Goal: Complete application form

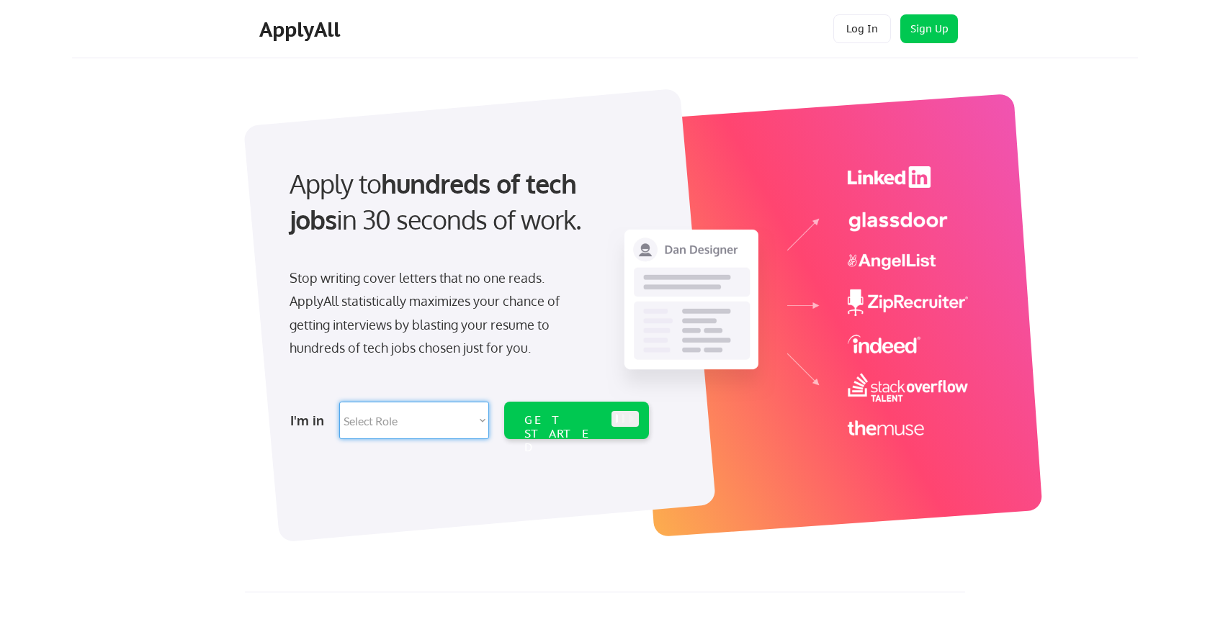
select select ""marketing___comms""
click at [558, 422] on div "GET STARTED" at bounding box center [562, 434] width 77 height 42
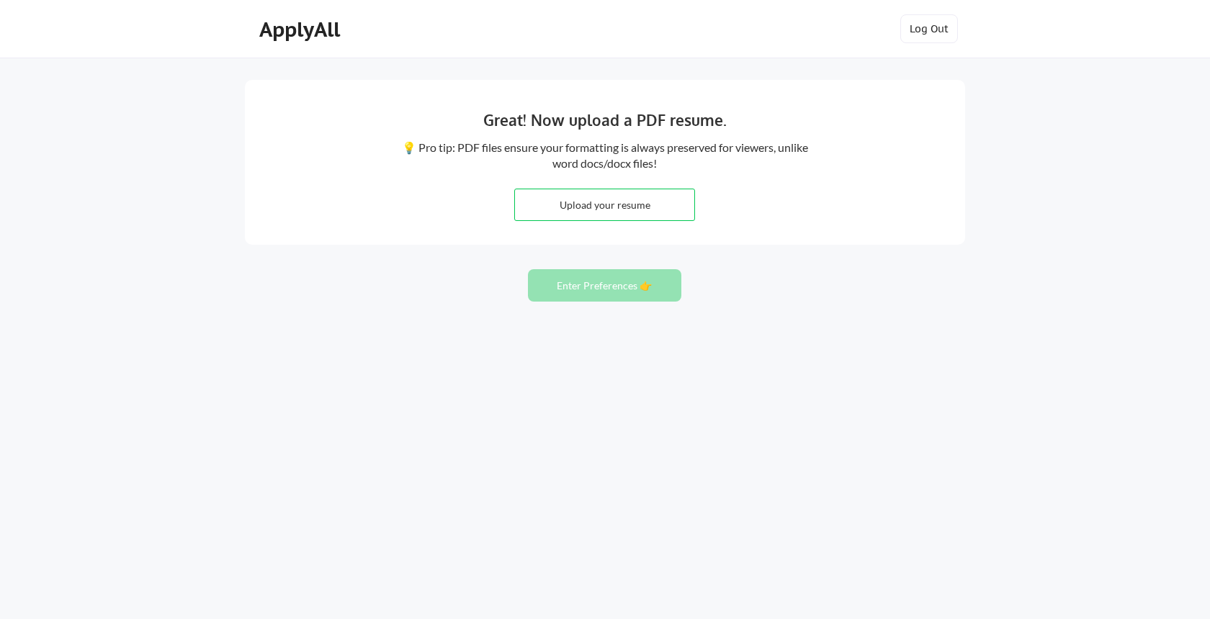
click at [613, 202] on input "file" at bounding box center [604, 204] width 179 height 31
click at [587, 208] on input "file" at bounding box center [604, 204] width 179 height 31
type input "C:\fakepath\Christine_Tran_Resume_MOPS.pdf"
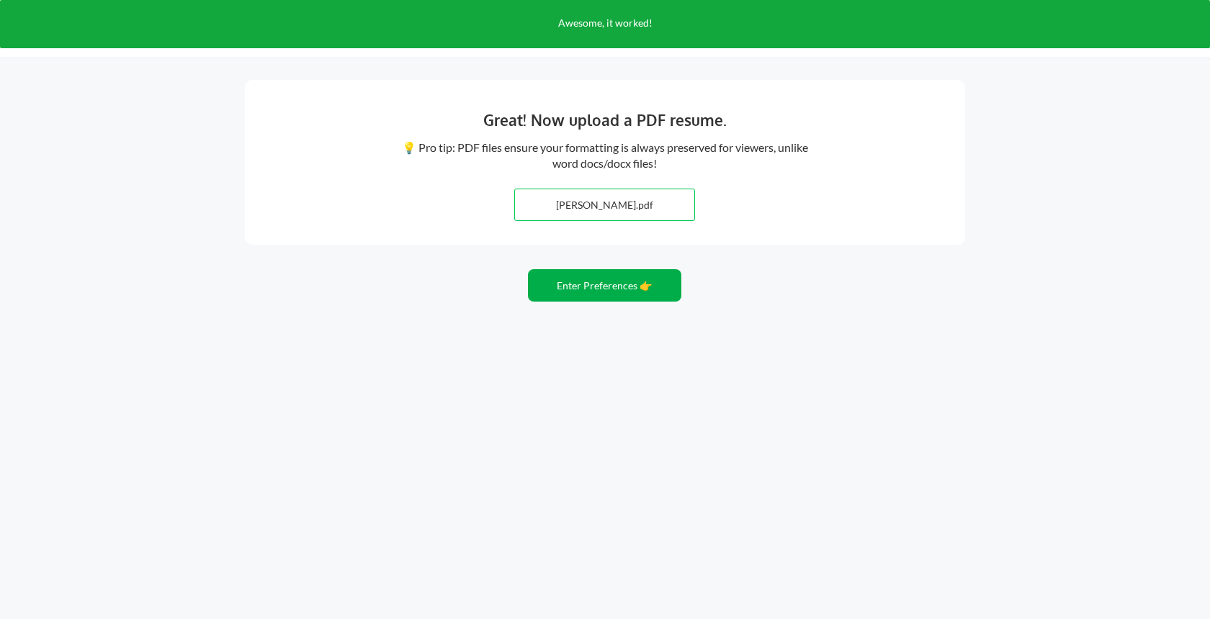
click at [613, 289] on button "Enter Preferences 👉" at bounding box center [604, 285] width 153 height 32
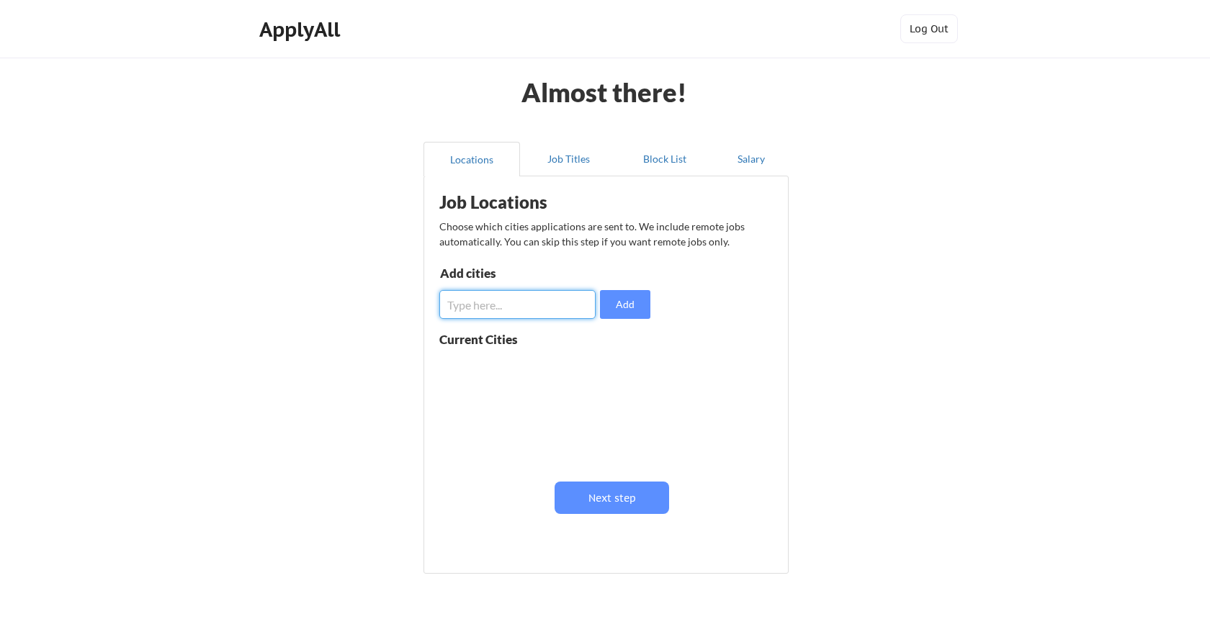
click at [541, 301] on input "input" at bounding box center [517, 304] width 156 height 29
type input "San Jose"
click at [622, 305] on button "Add" at bounding box center [625, 304] width 50 height 29
click at [542, 307] on input "input" at bounding box center [517, 304] width 156 height 29
type input "s"
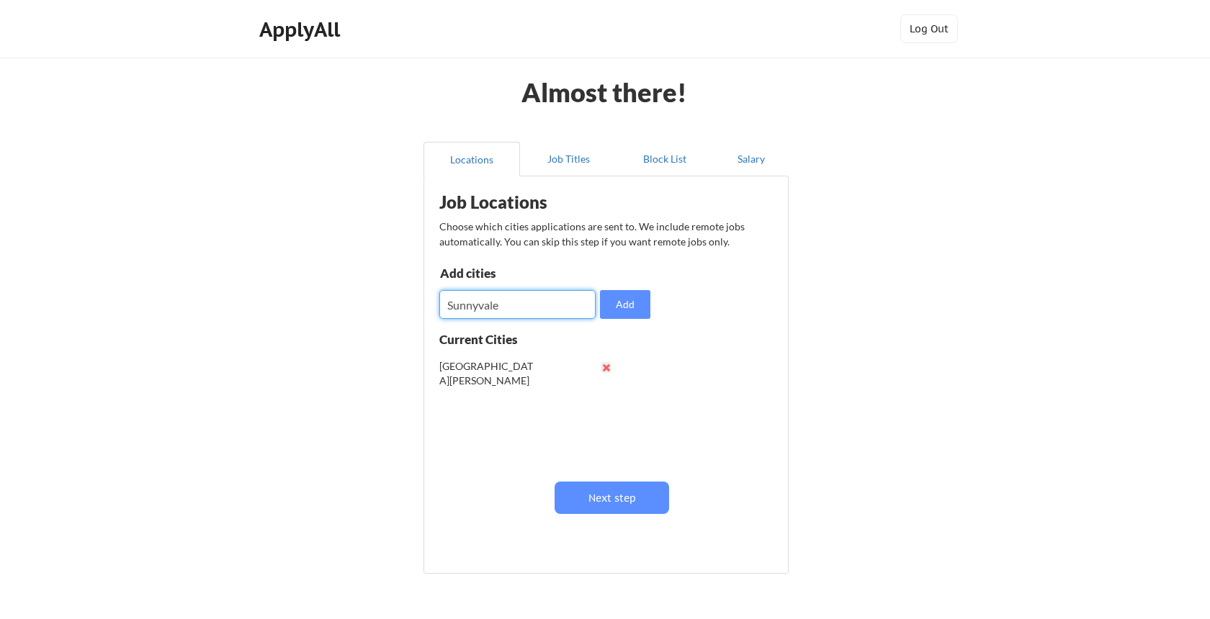
type input "Sunnyvale"
click at [619, 299] on button "Add" at bounding box center [625, 304] width 50 height 29
click at [551, 306] on input "input" at bounding box center [517, 304] width 156 height 29
type input "Mountain View"
click at [626, 300] on button "Add" at bounding box center [625, 304] width 50 height 29
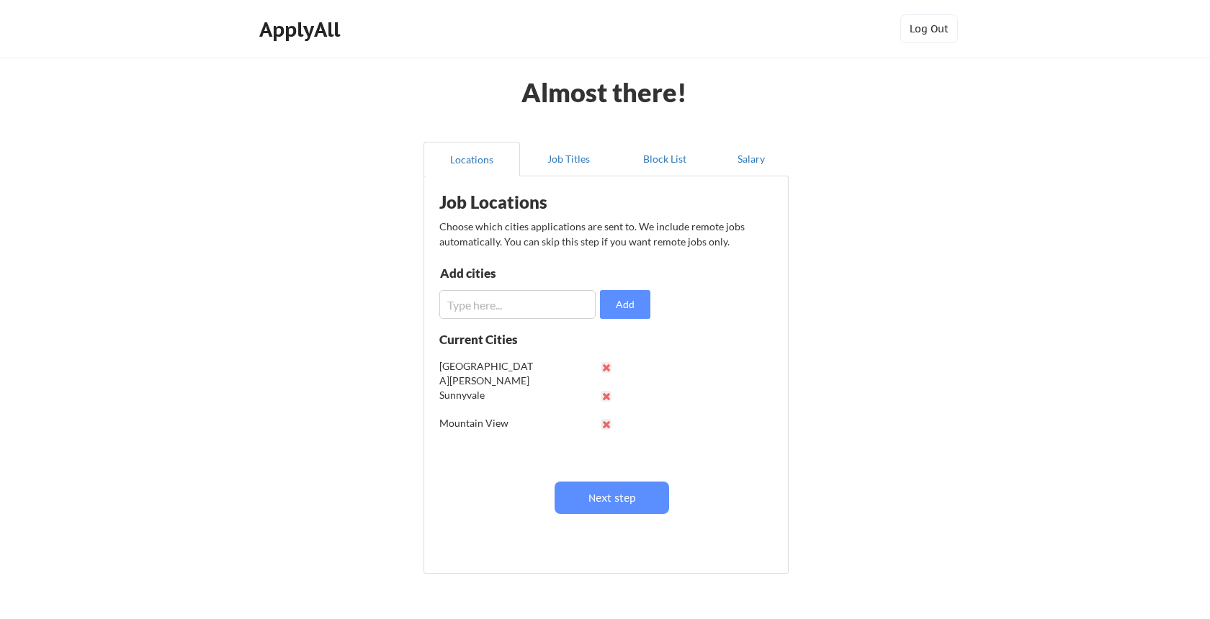
click at [537, 301] on input "input" at bounding box center [517, 304] width 156 height 29
type input "P"
type input "San Francisco Bay Area"
click at [629, 305] on button "Add" at bounding box center [625, 304] width 50 height 29
click at [618, 500] on button "Next step" at bounding box center [611, 498] width 114 height 32
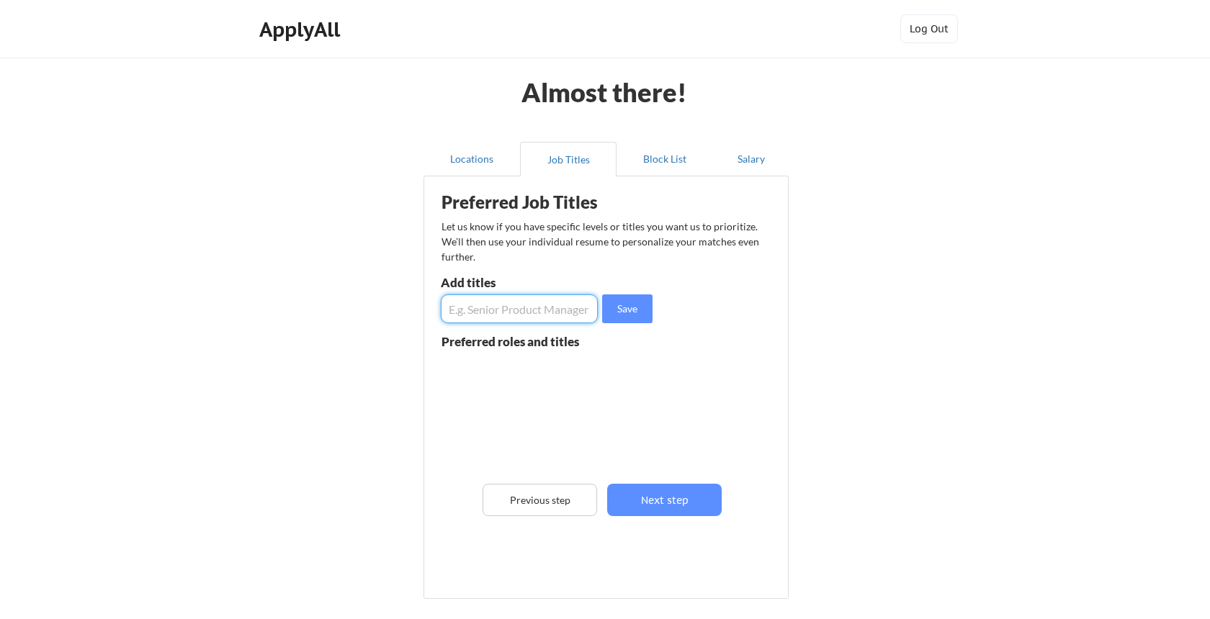
click at [535, 316] on input "input" at bounding box center [519, 308] width 157 height 29
type input "Marketing Automation Specialist"
click at [626, 315] on button "Save" at bounding box center [627, 308] width 50 height 29
click at [514, 311] on input "input" at bounding box center [519, 308] width 157 height 29
type input "Marketing Operations Specialist"
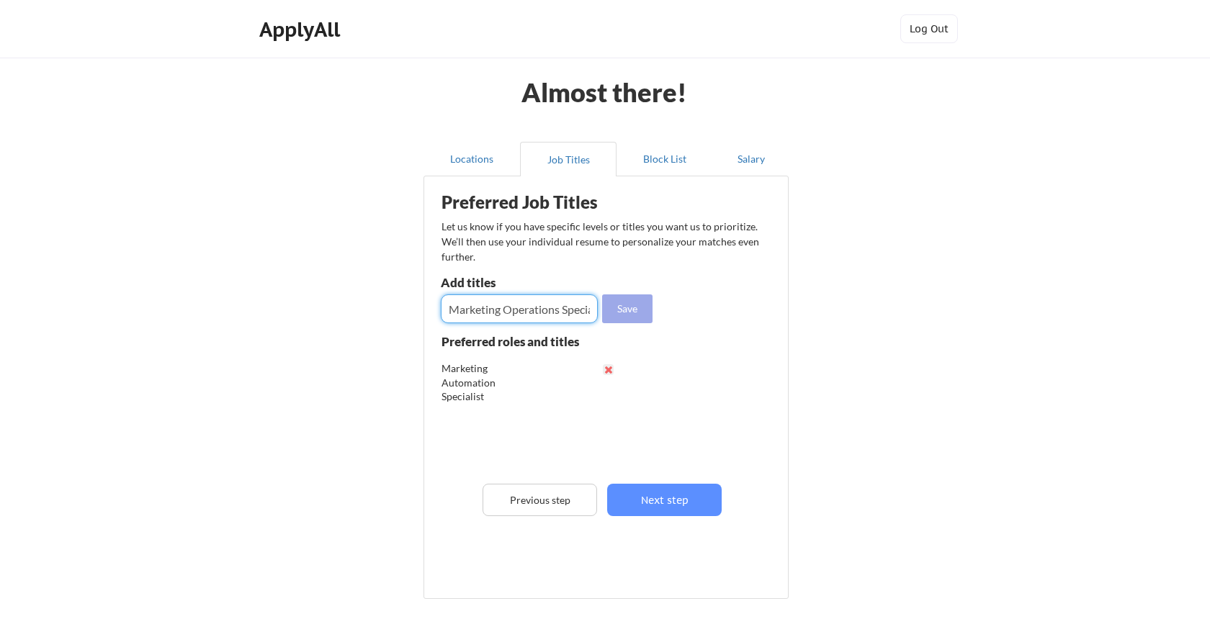
click at [631, 315] on button "Save" at bounding box center [627, 308] width 50 height 29
click at [542, 309] on input "input" at bounding box center [519, 308] width 157 height 29
type input "Campaign Specialist"
click at [629, 310] on button "Save" at bounding box center [627, 308] width 50 height 29
click at [527, 307] on input "input" at bounding box center [519, 308] width 157 height 29
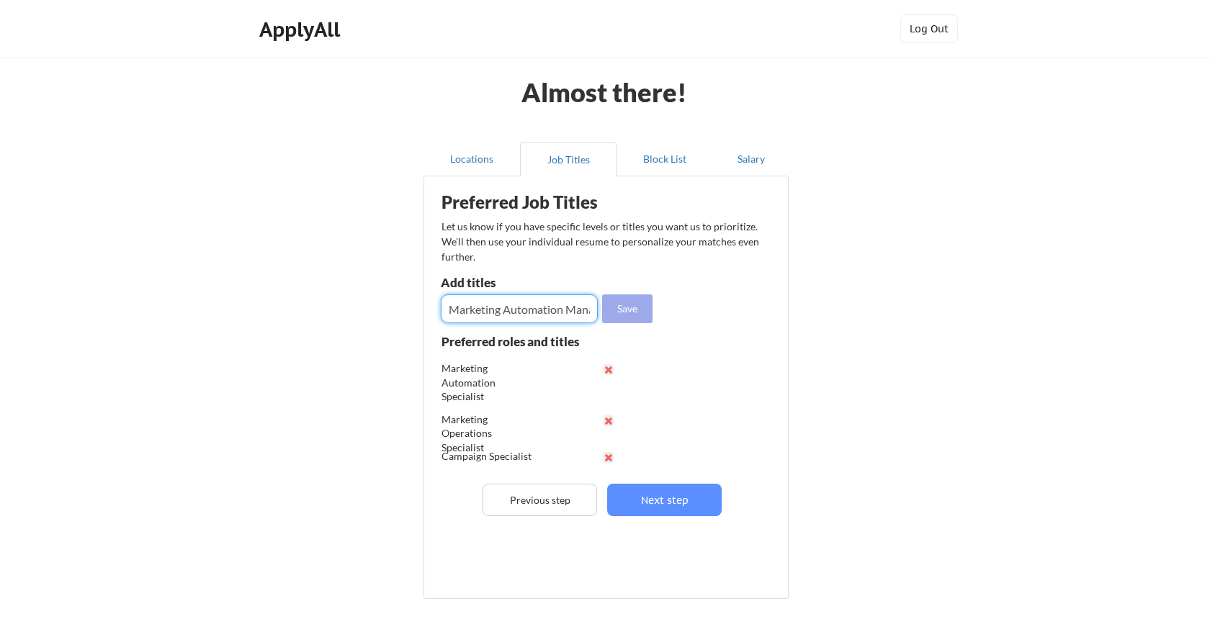
type input "Marketing Automation Manager"
click at [631, 315] on button "Save" at bounding box center [627, 308] width 50 height 29
click at [539, 305] on input "input" at bounding box center [519, 308] width 157 height 29
type input "Marketing Operations Manager"
click at [638, 307] on button "Save" at bounding box center [627, 308] width 50 height 29
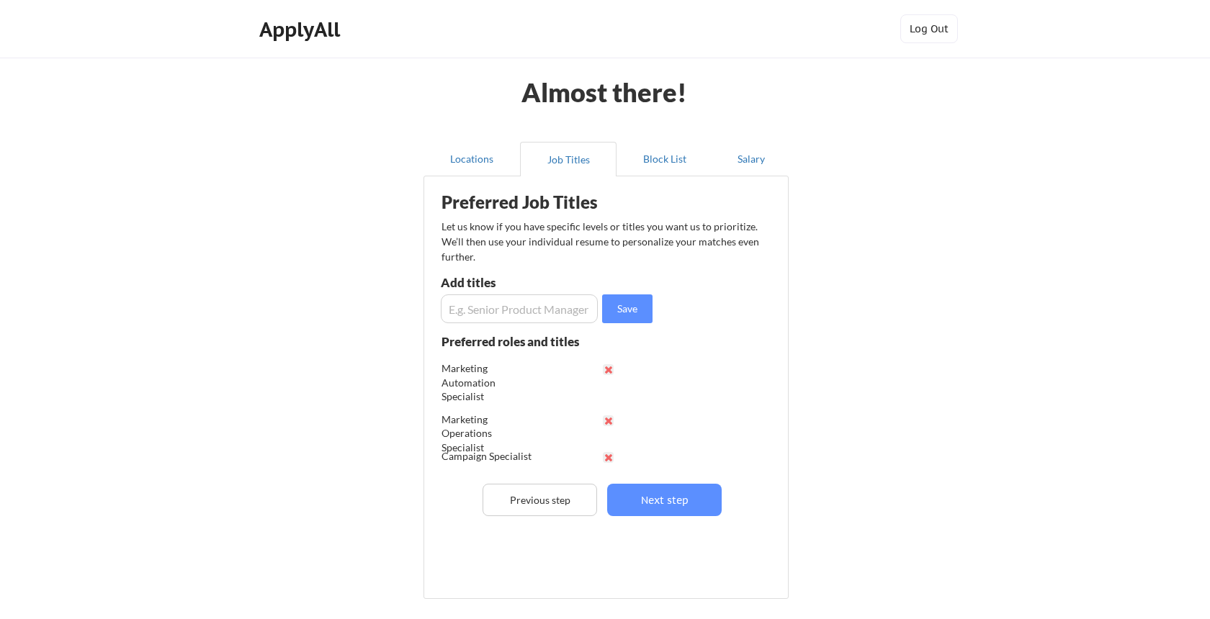
click at [673, 518] on div "Preferred Job Titles Let us know if you have specific levels or titles you want…" at bounding box center [608, 384] width 355 height 401
click at [636, 496] on button "Next step" at bounding box center [664, 500] width 114 height 32
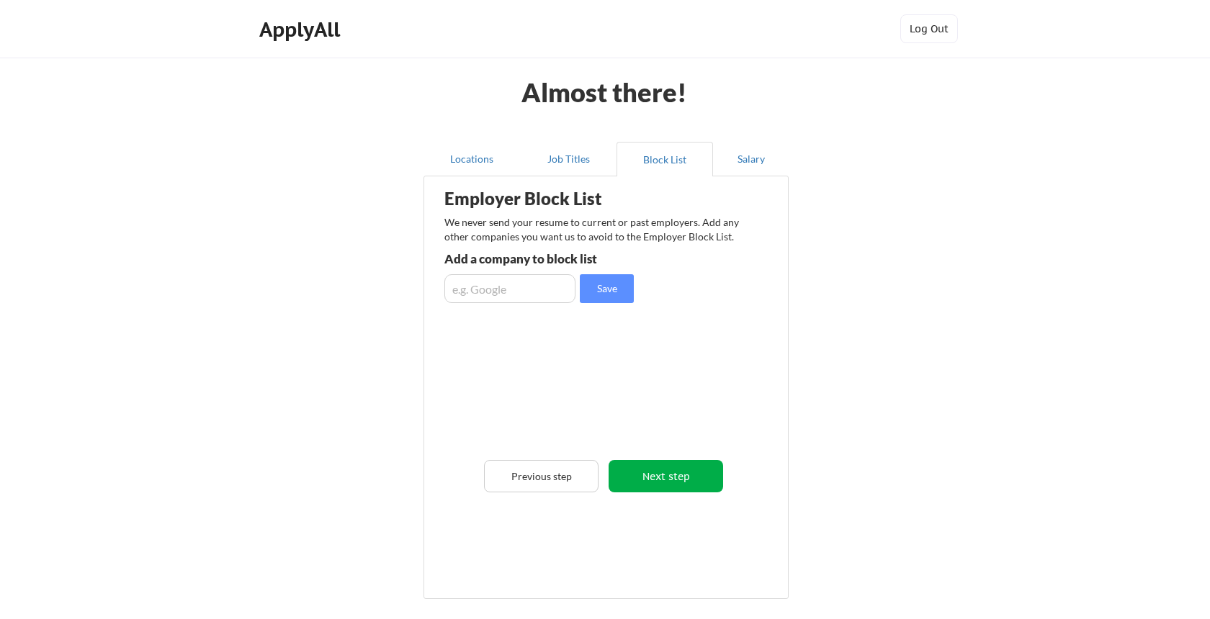
click at [662, 480] on button "Next step" at bounding box center [665, 476] width 114 height 32
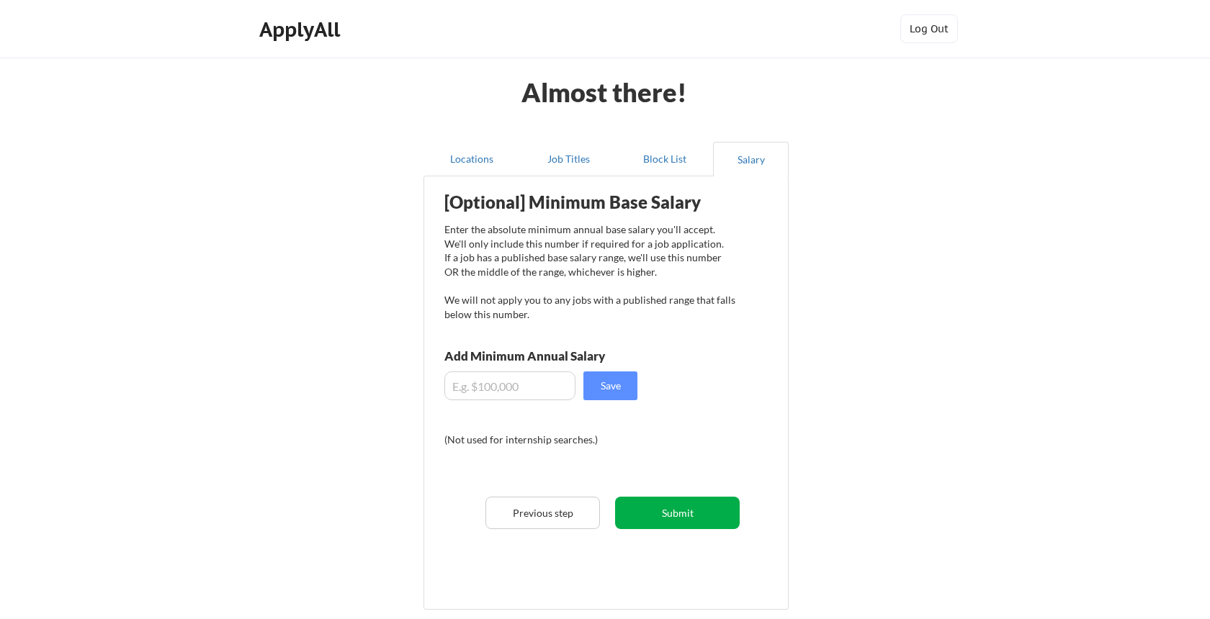
click at [684, 516] on button "Submit" at bounding box center [677, 513] width 125 height 32
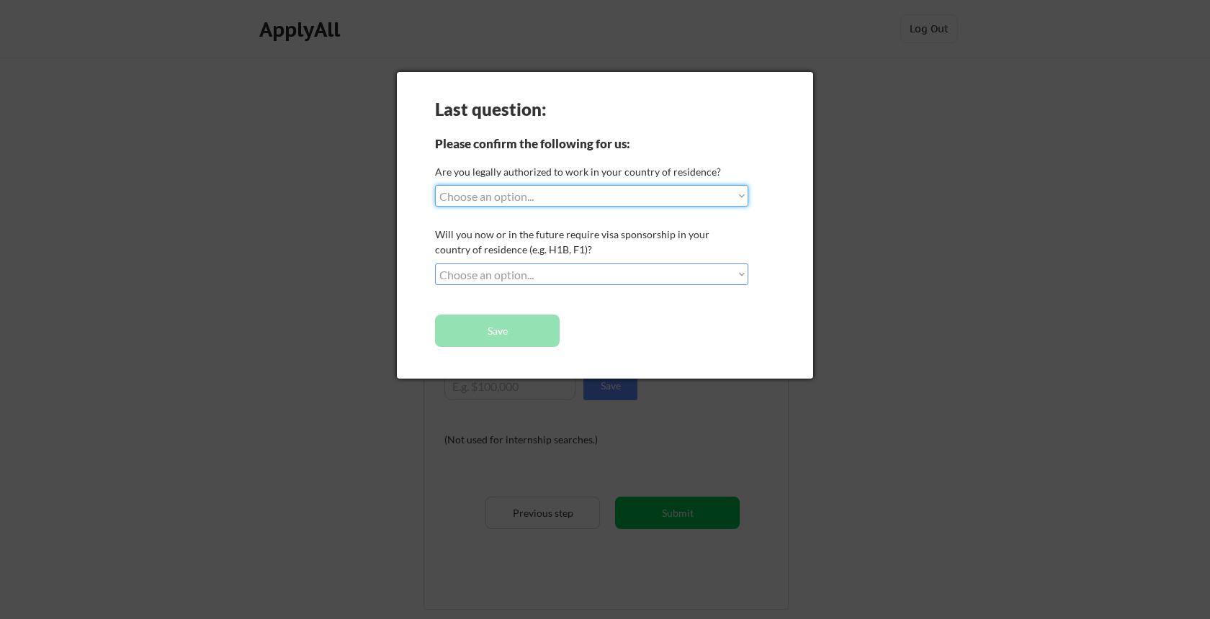
select select ""yes__i_am_a_us_citizen""
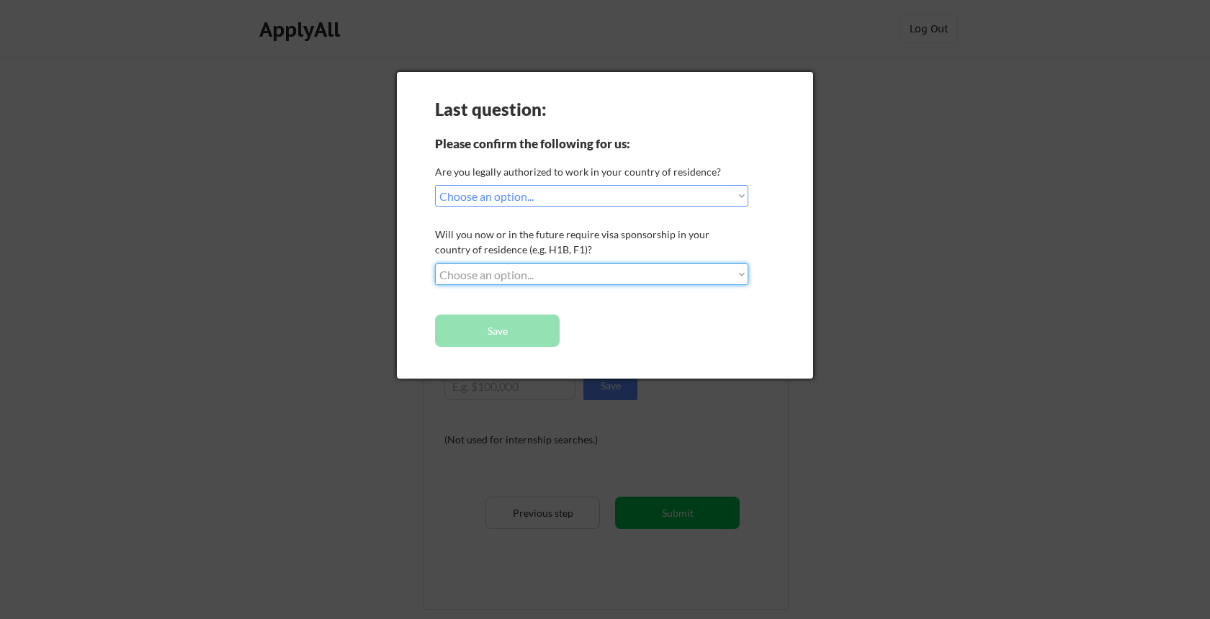
select select ""no__i_will_not_need_sponsorship""
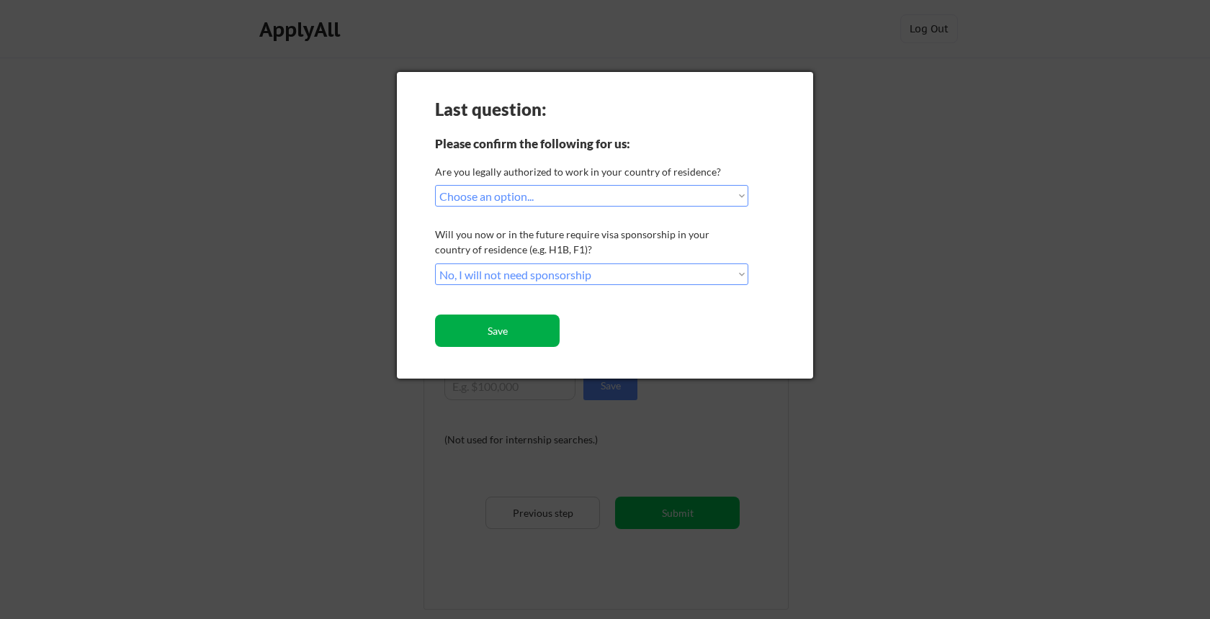
click at [533, 333] on button "Save" at bounding box center [497, 331] width 125 height 32
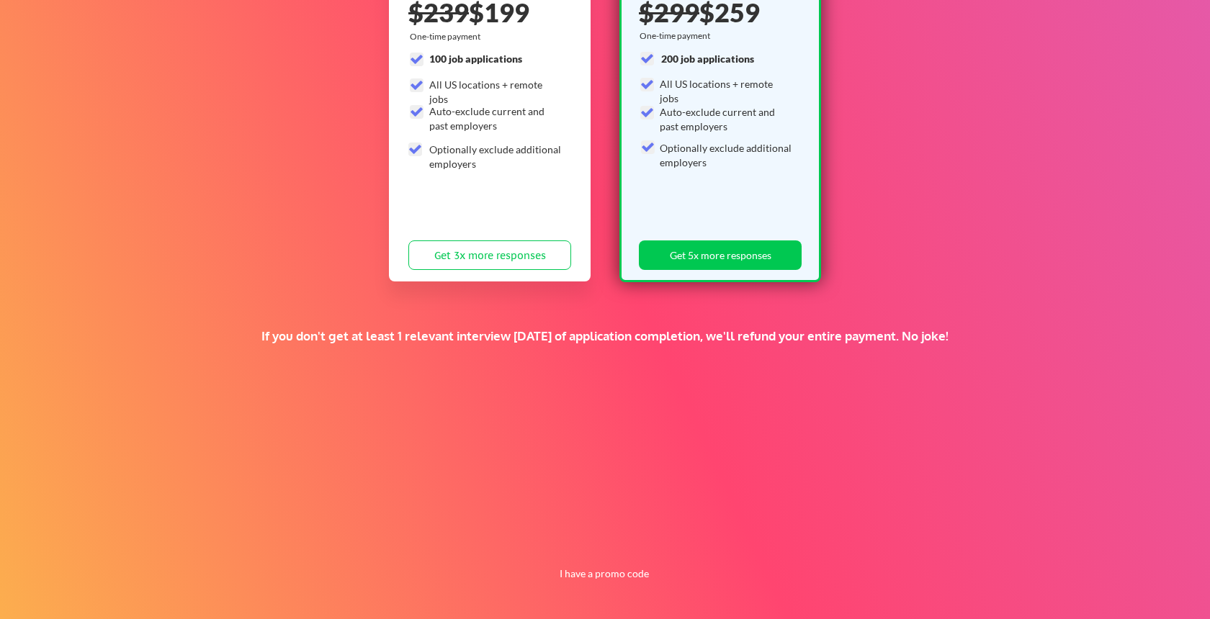
scroll to position [225, 0]
click at [630, 572] on button "I have a promo code" at bounding box center [604, 573] width 106 height 17
